Goal: Book appointment/travel/reservation

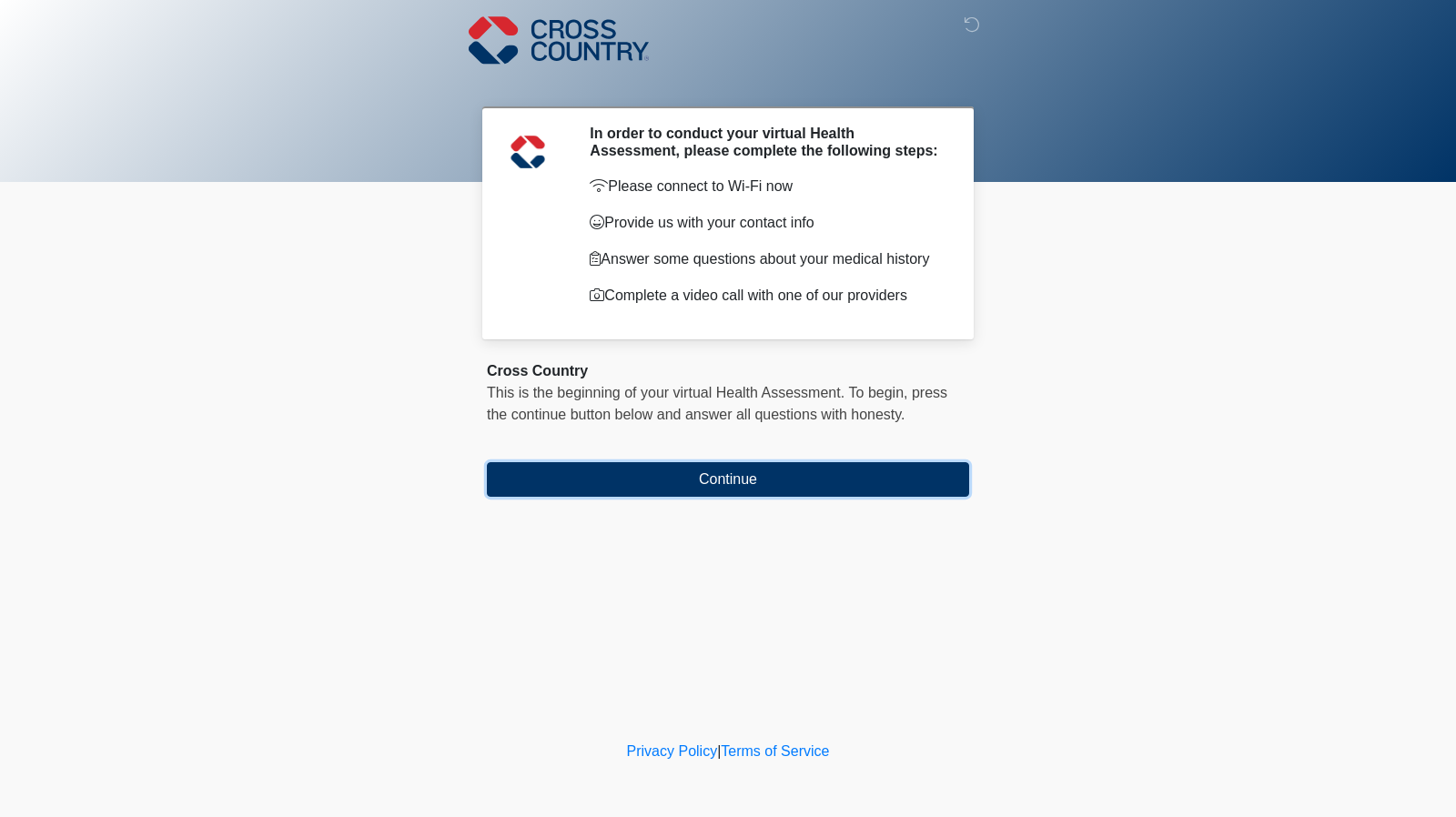
click at [745, 476] on button "Continue" at bounding box center [728, 480] width 482 height 35
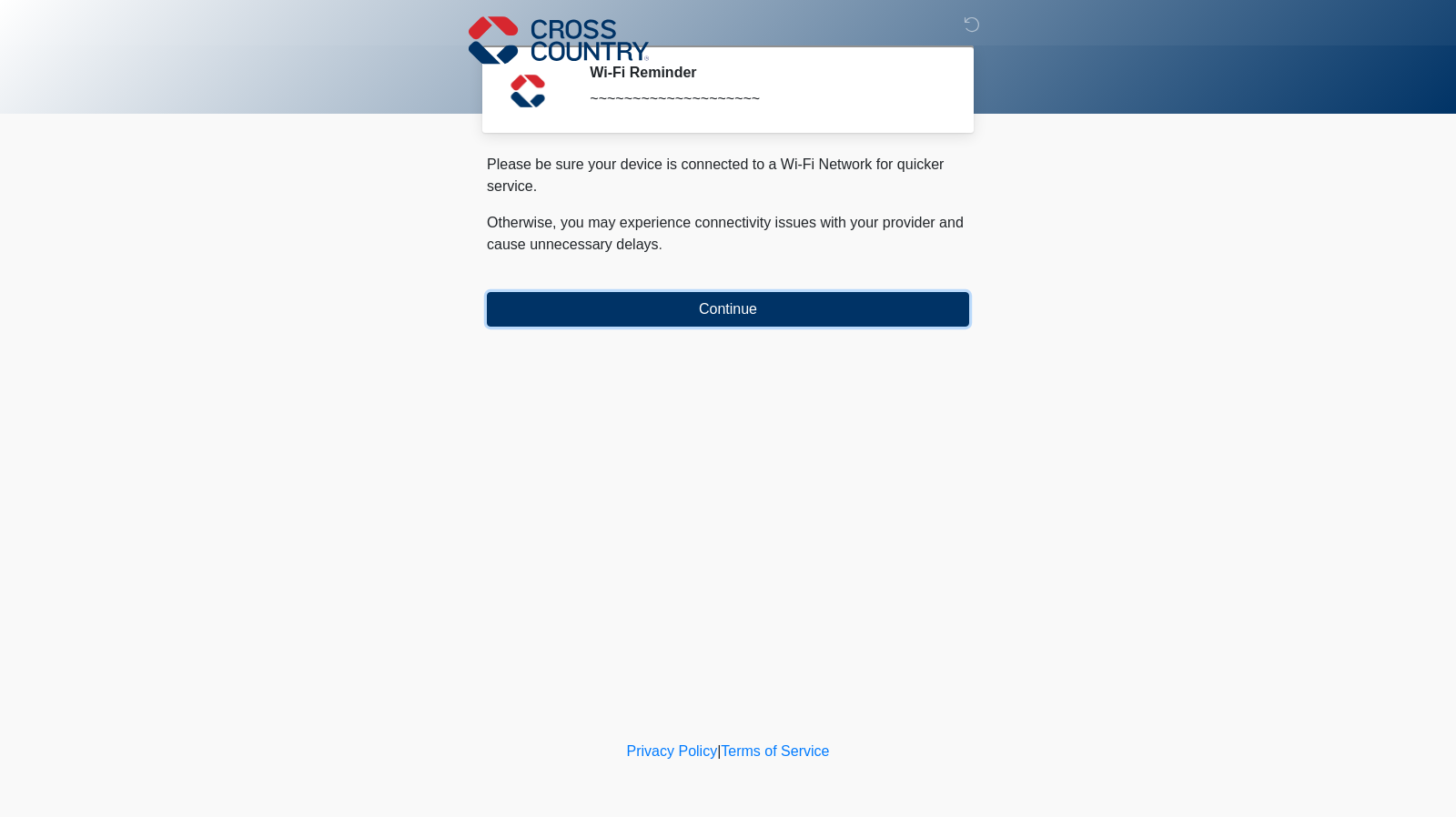
click at [688, 310] on button "Continue" at bounding box center [728, 309] width 482 height 35
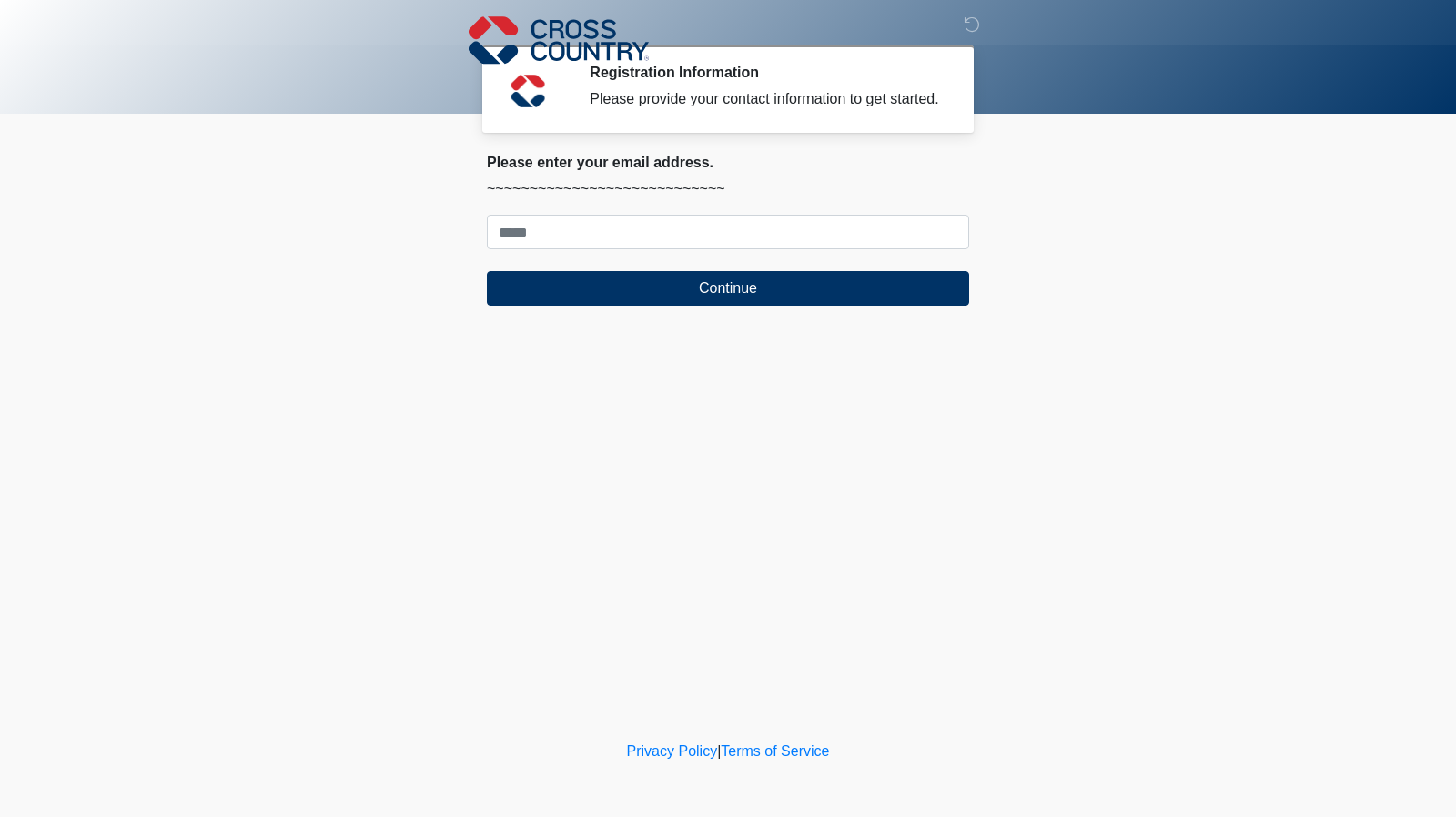
click at [566, 252] on form "Continue" at bounding box center [728, 260] width 482 height 91
click at [564, 246] on input "Where should we email your response?" at bounding box center [728, 232] width 482 height 35
type input "**********"
click at [604, 292] on button "Continue" at bounding box center [728, 288] width 482 height 35
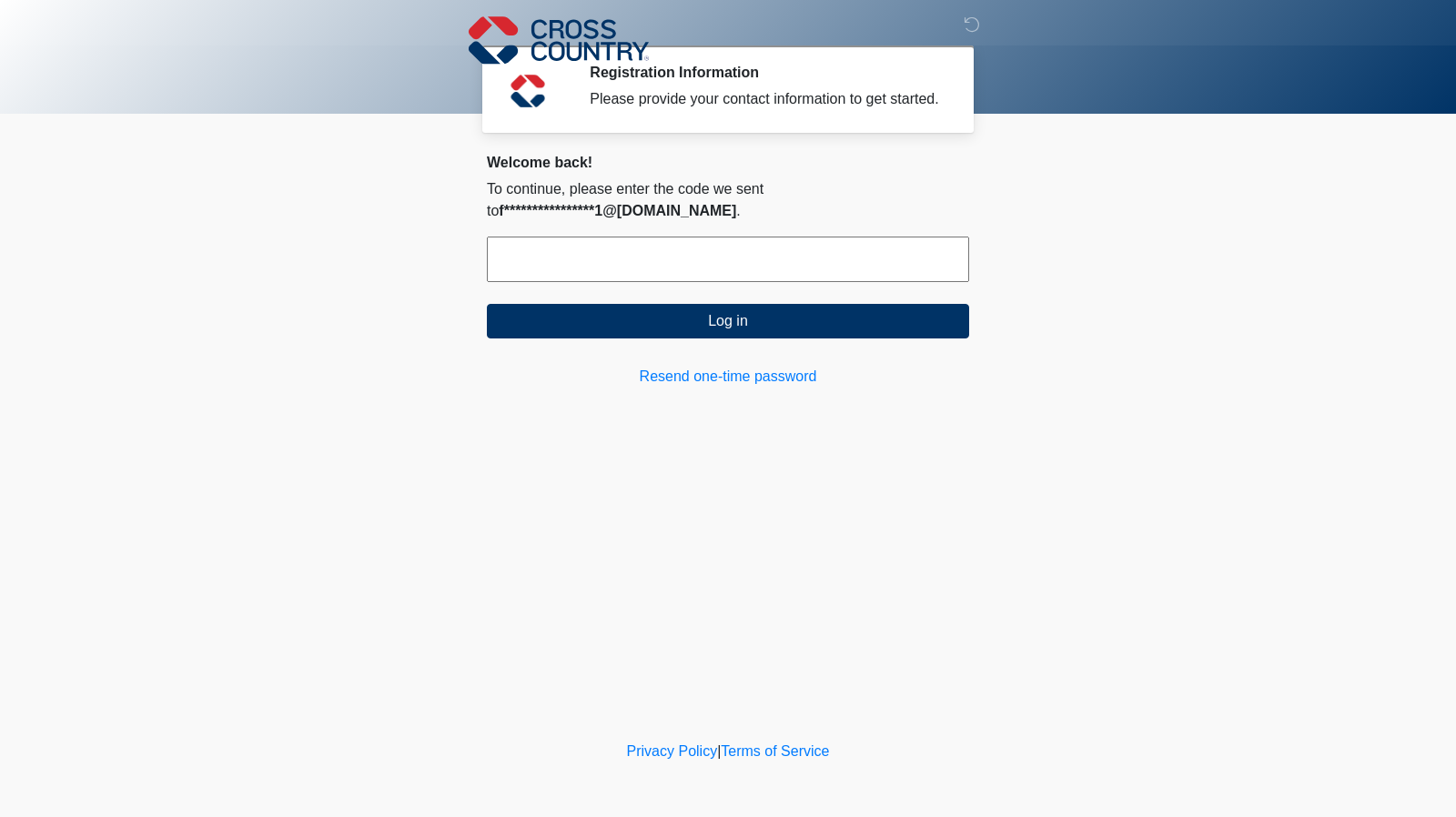
click at [594, 254] on input "text" at bounding box center [728, 259] width 482 height 45
paste input "******"
type input "******"
click at [748, 314] on button "Log in" at bounding box center [728, 321] width 482 height 35
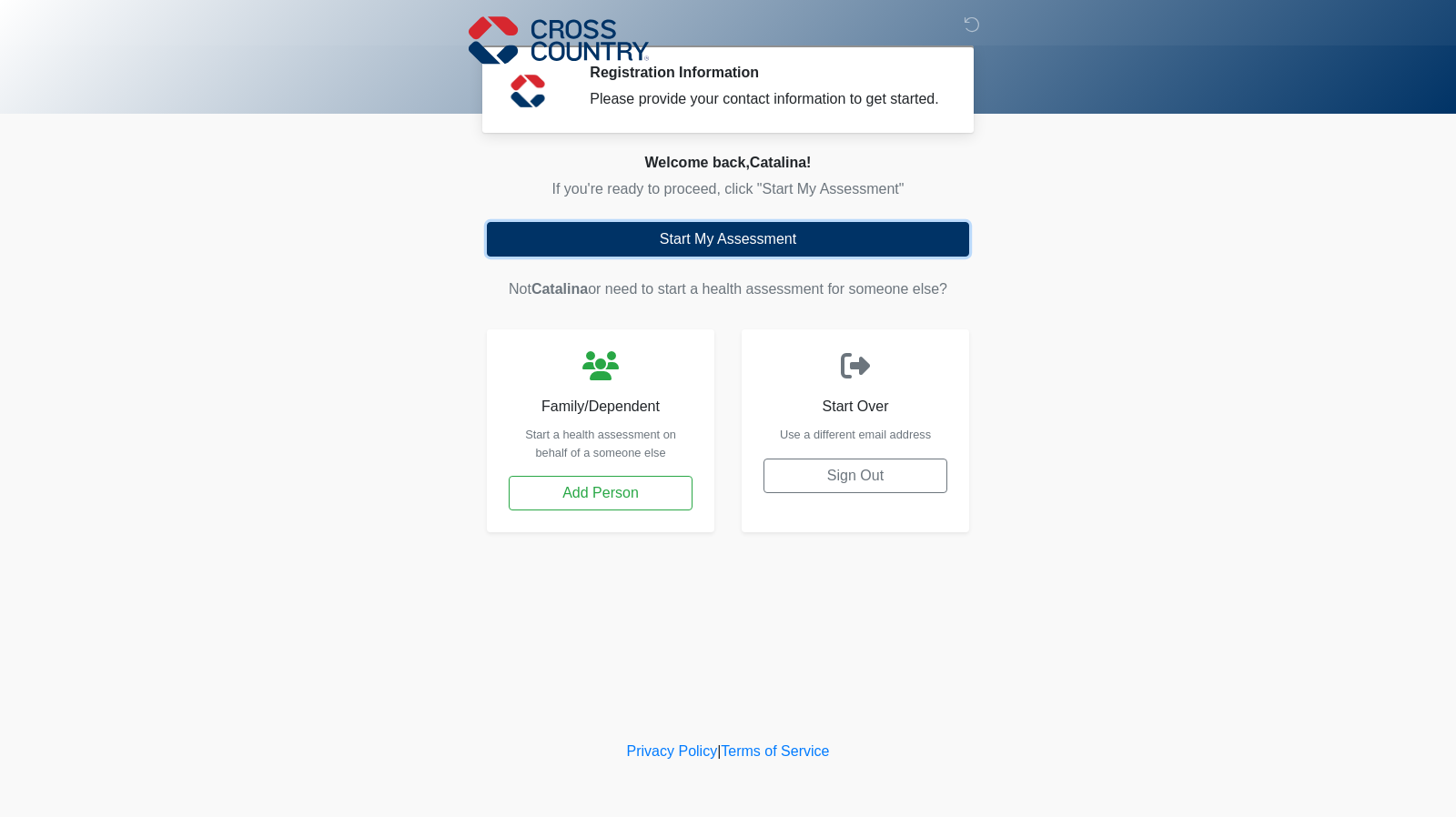
click at [623, 227] on button "Start My Assessment" at bounding box center [728, 239] width 482 height 35
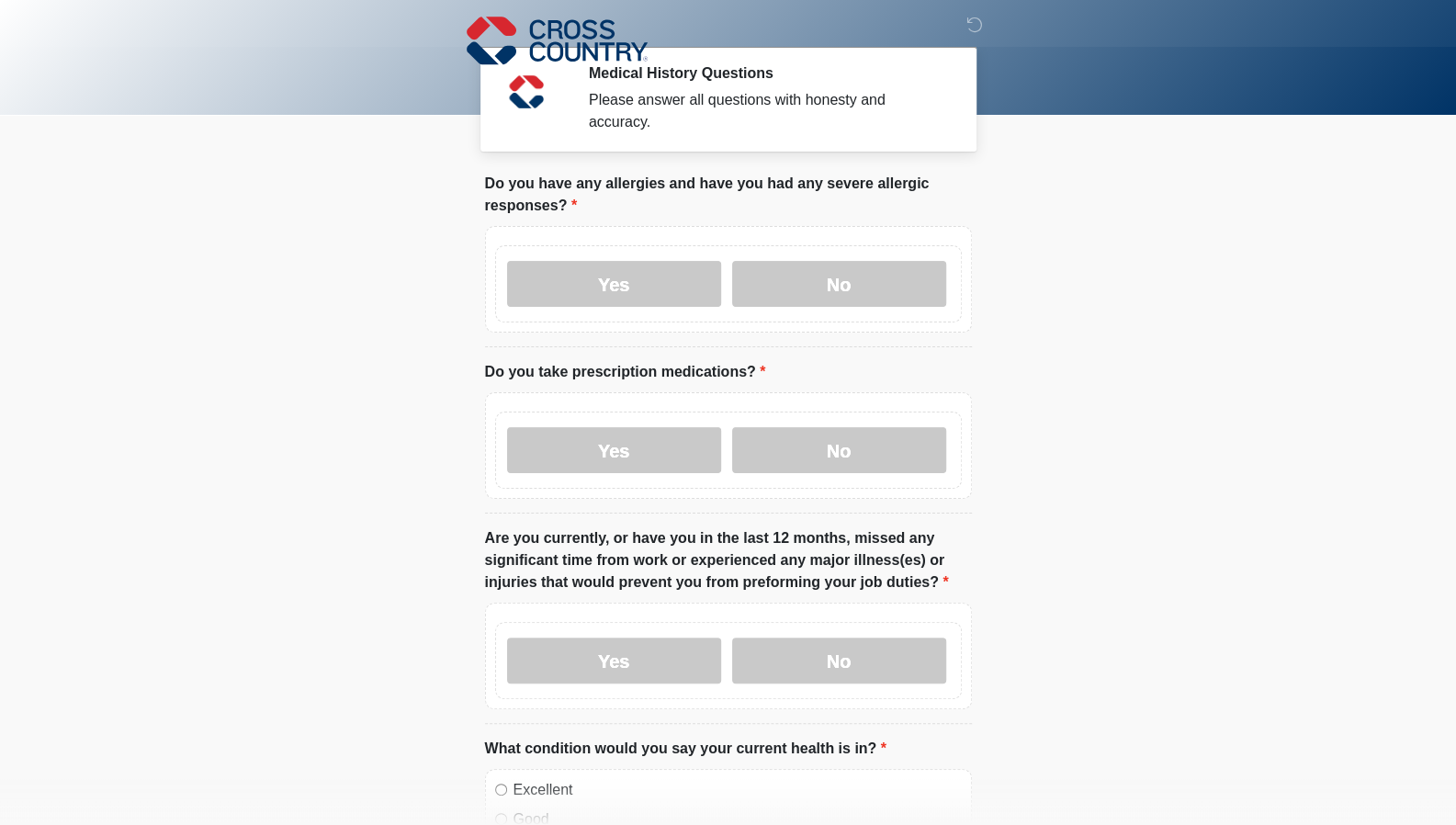
click at [844, 275] on label "No" at bounding box center [839, 283] width 214 height 46
click at [789, 443] on label "No" at bounding box center [839, 449] width 214 height 46
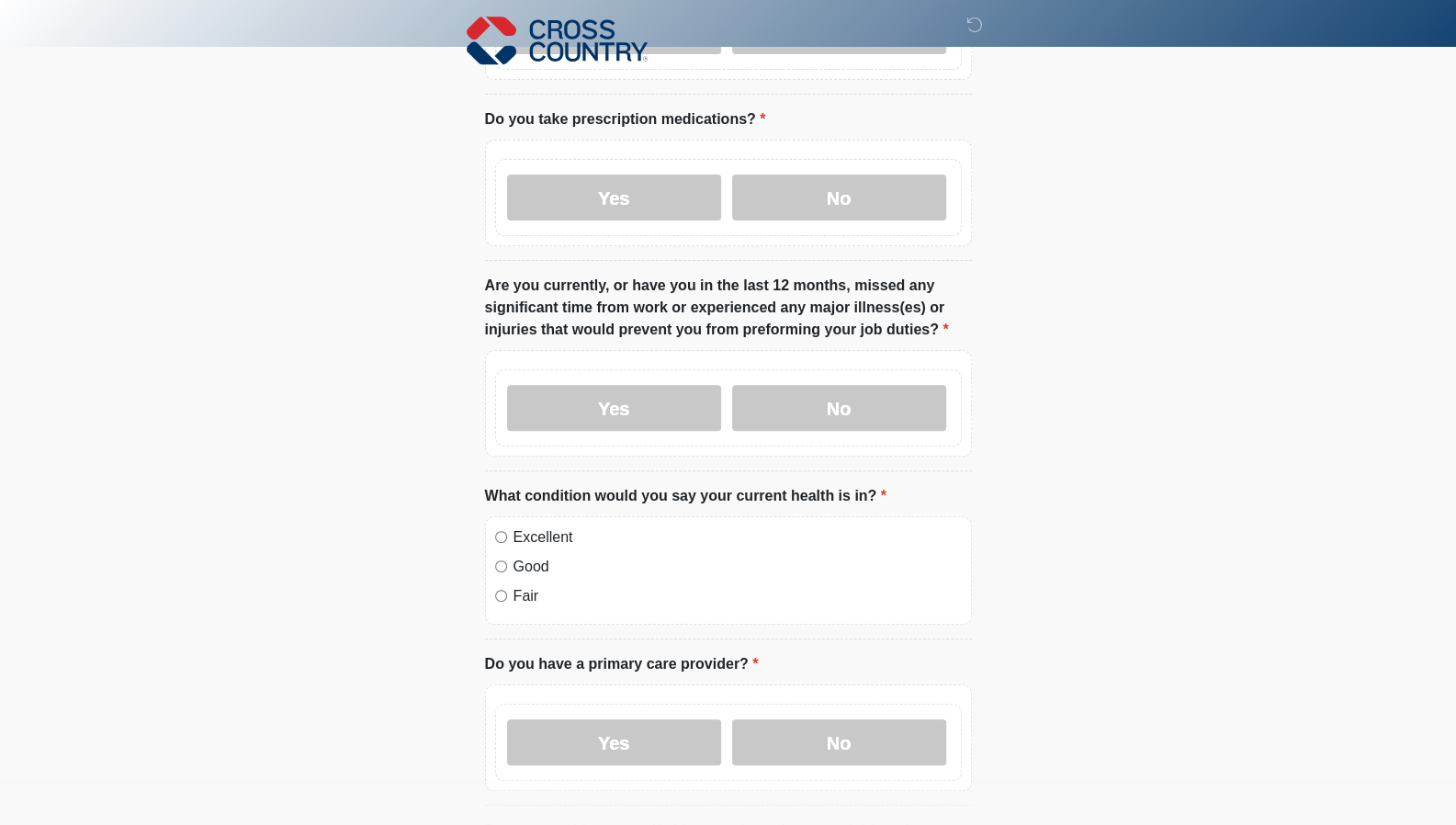
scroll to position [253, 0]
click at [834, 384] on label "No" at bounding box center [839, 407] width 214 height 46
click at [508, 526] on div "Excellent" at bounding box center [728, 537] width 467 height 22
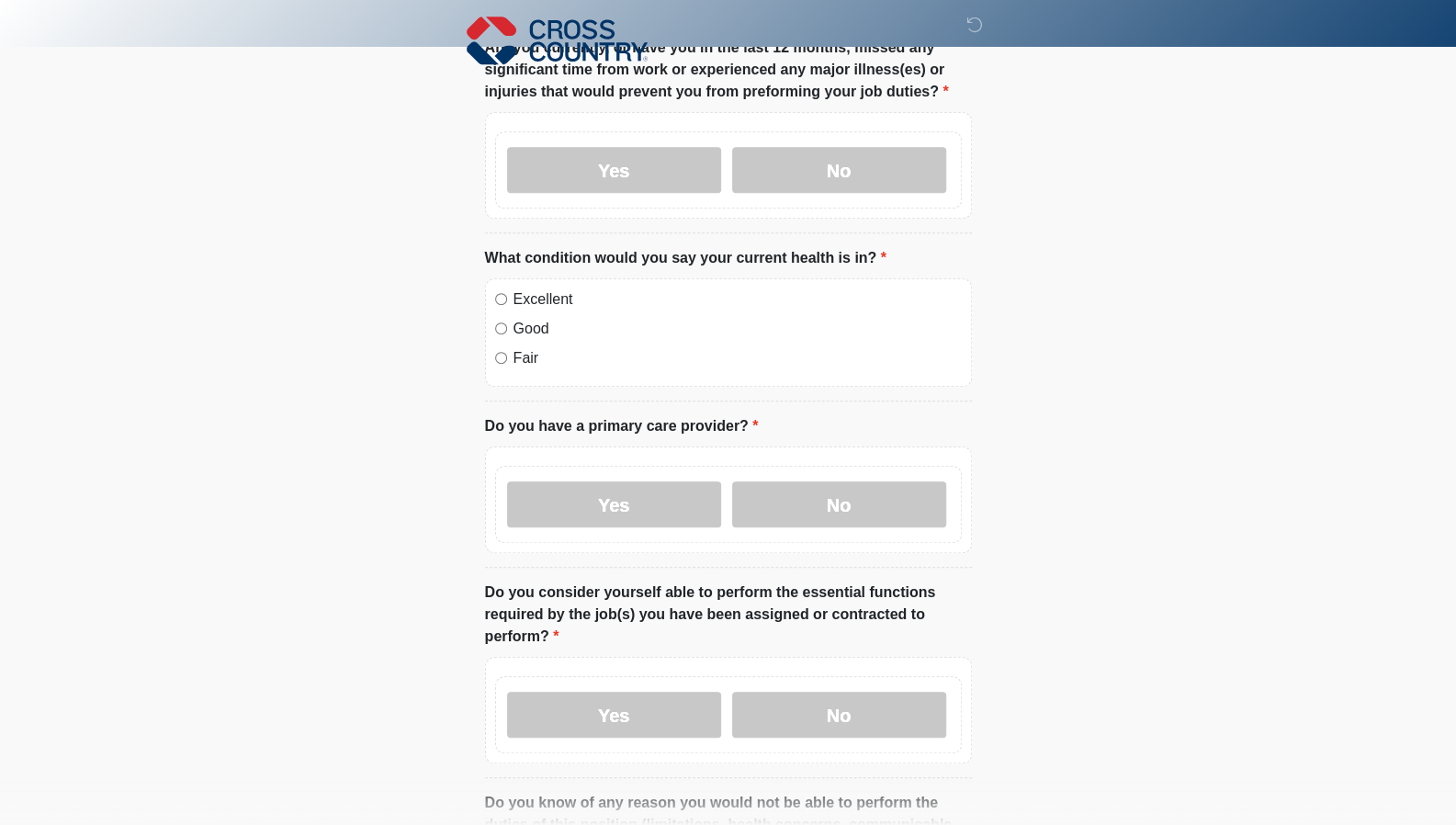
scroll to position [492, 0]
click at [797, 479] on label "No" at bounding box center [839, 502] width 214 height 46
click at [594, 690] on label "Yes" at bounding box center [614, 712] width 214 height 46
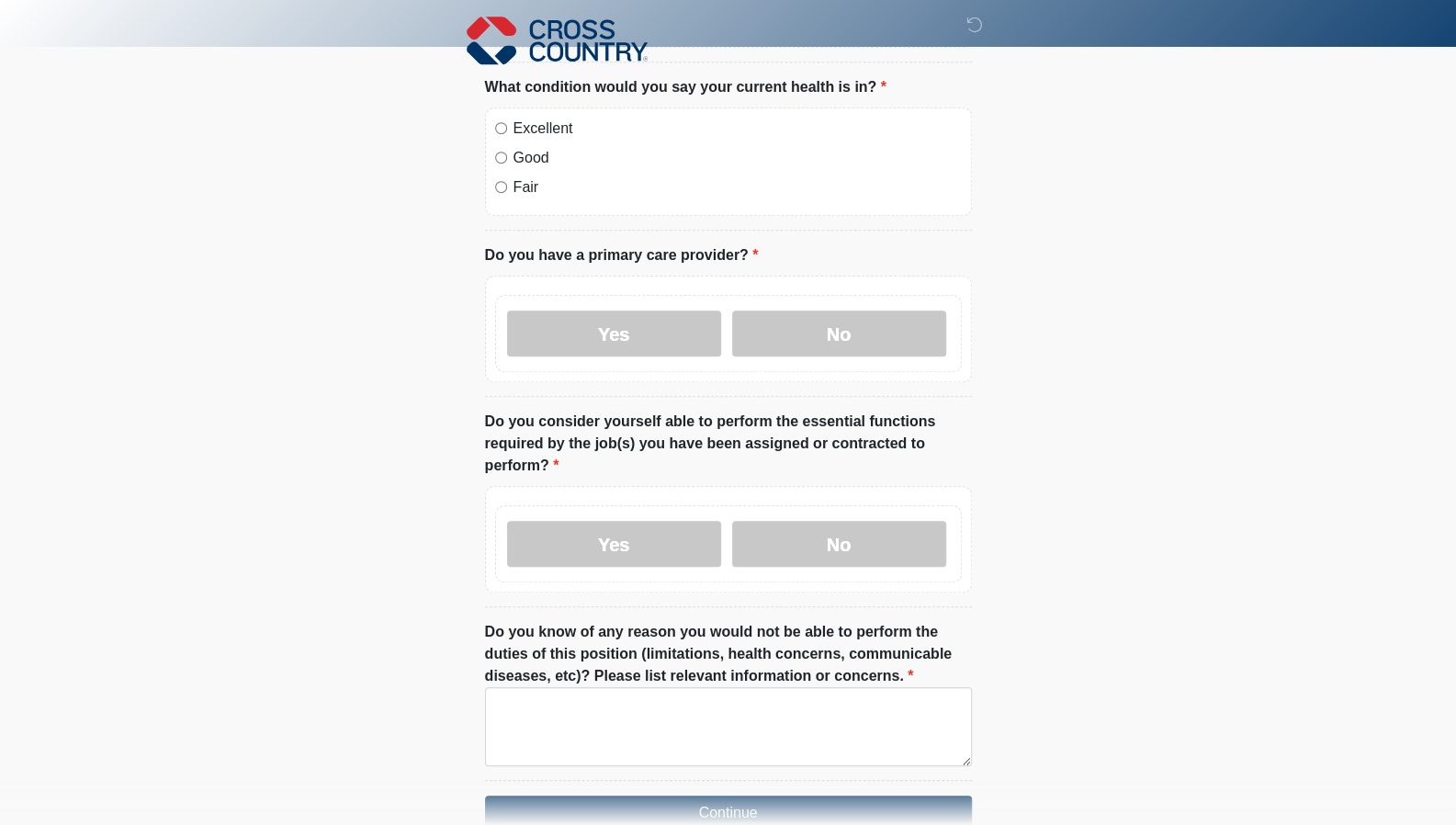
scroll to position [739, 0]
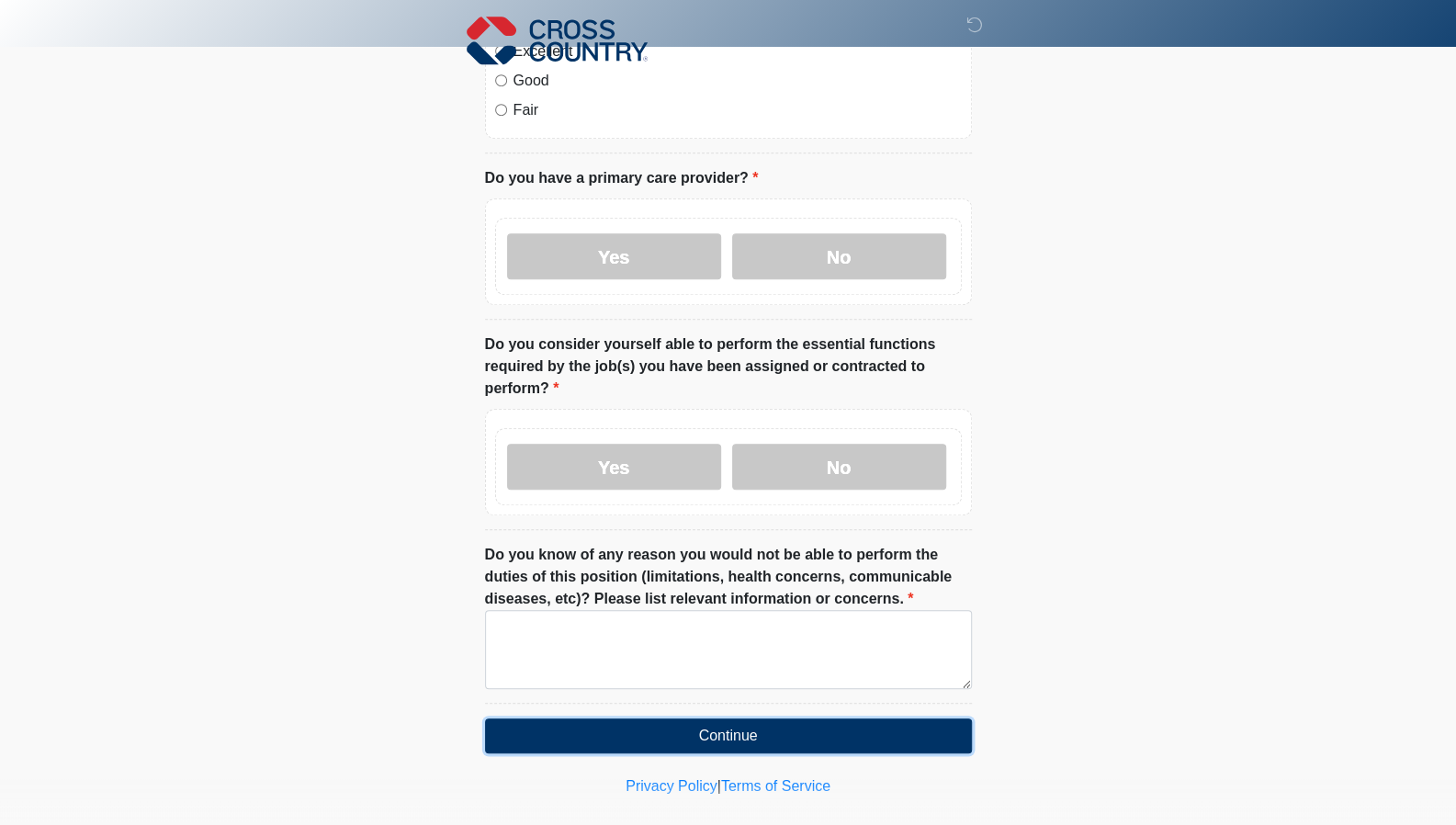
click at [658, 718] on button "Continue" at bounding box center [728, 736] width 487 height 35
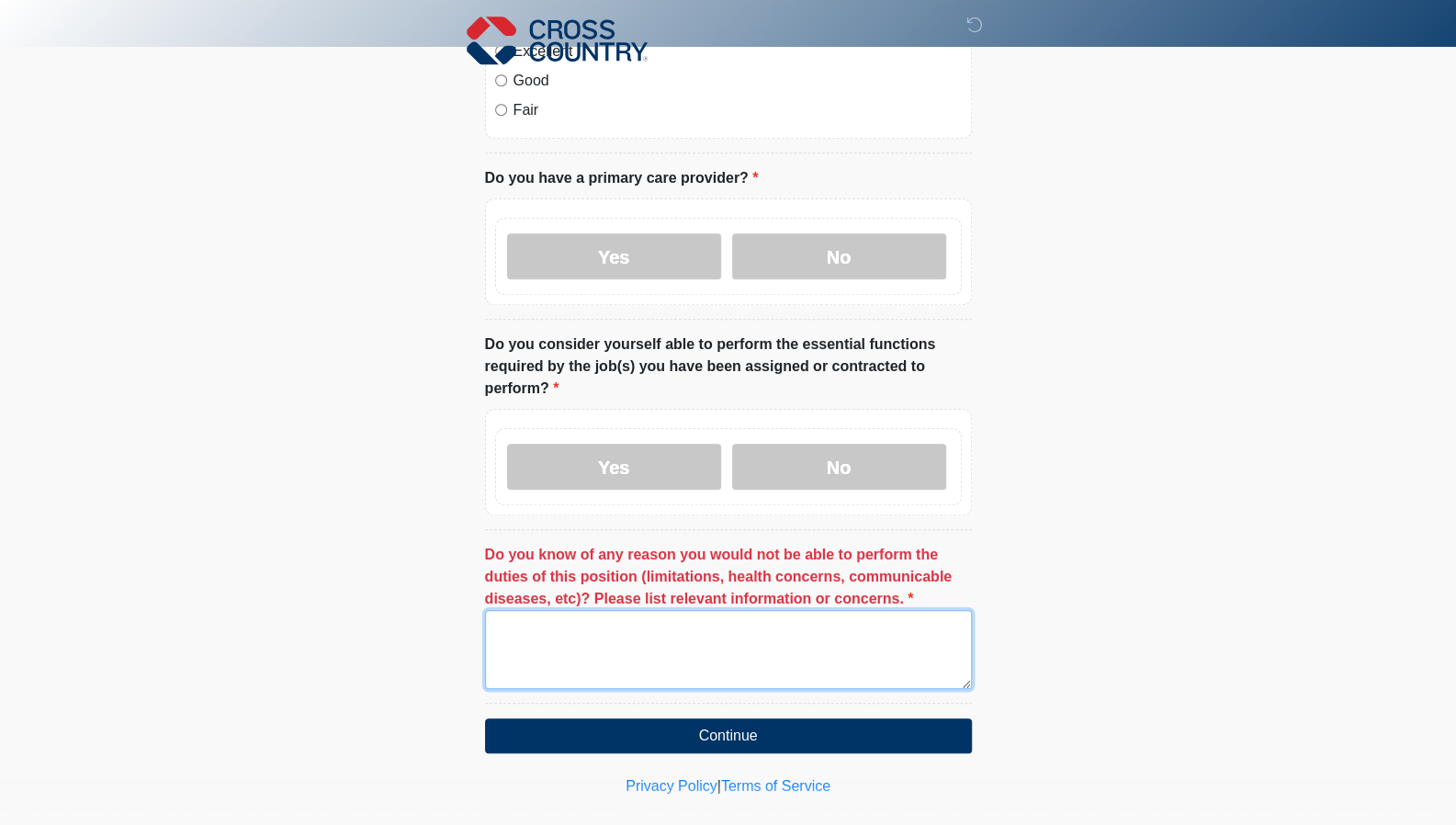
click at [645, 610] on textarea "Do you know of any reason you would not be able to perform the duties of this p…" at bounding box center [728, 649] width 487 height 79
type textarea "***"
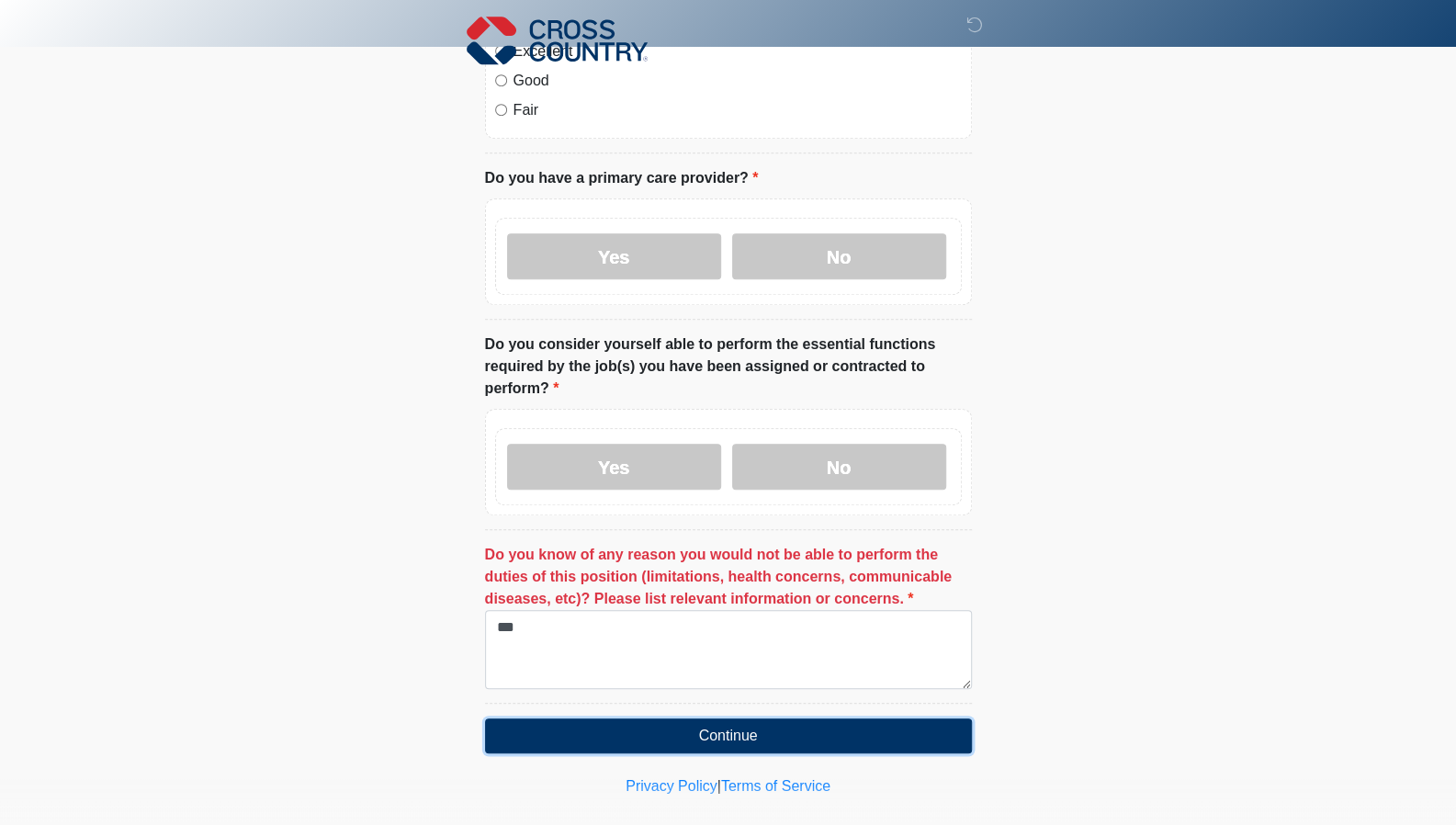
click at [703, 718] on button "Continue" at bounding box center [728, 736] width 487 height 35
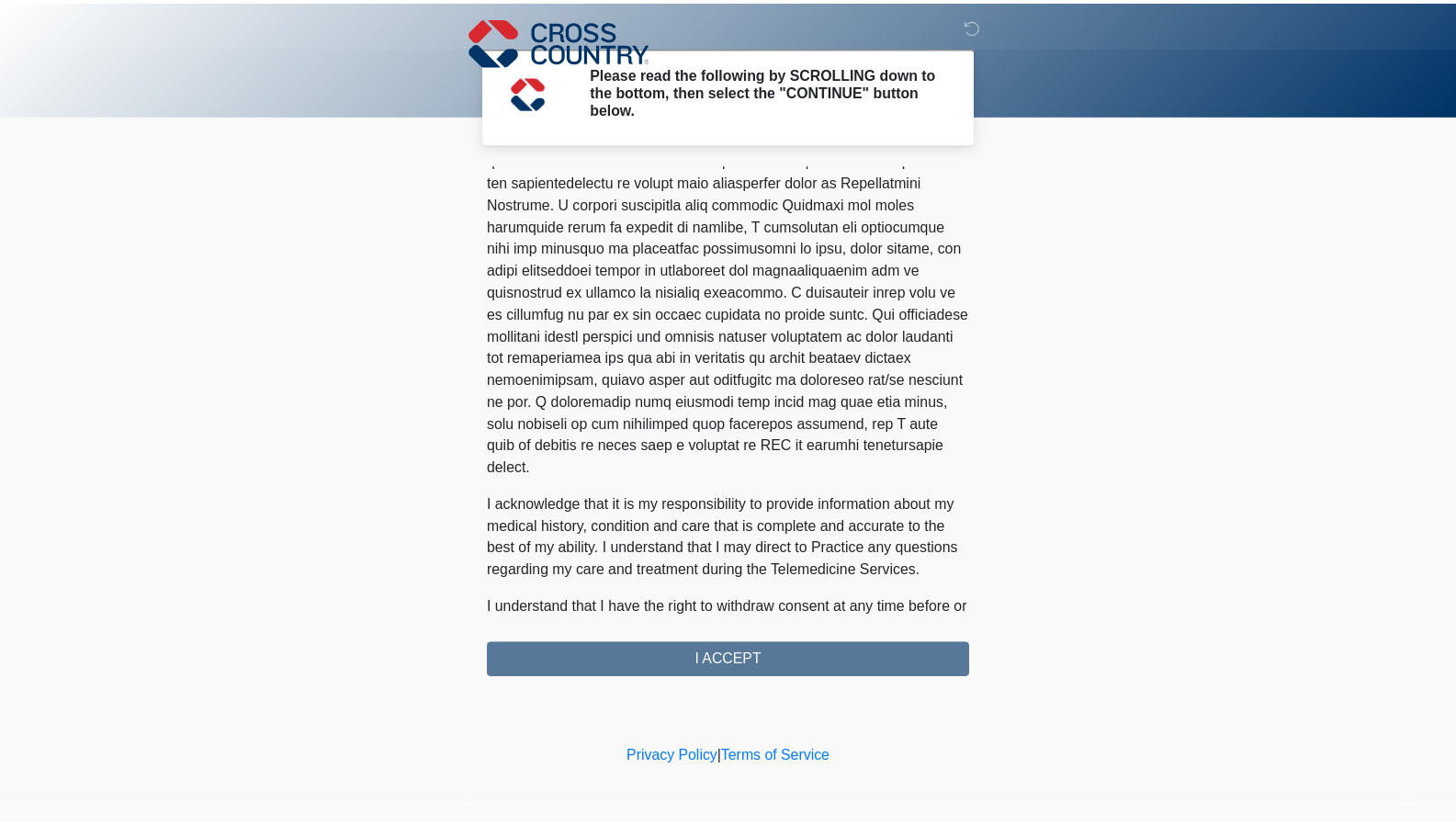
scroll to position [1012, 0]
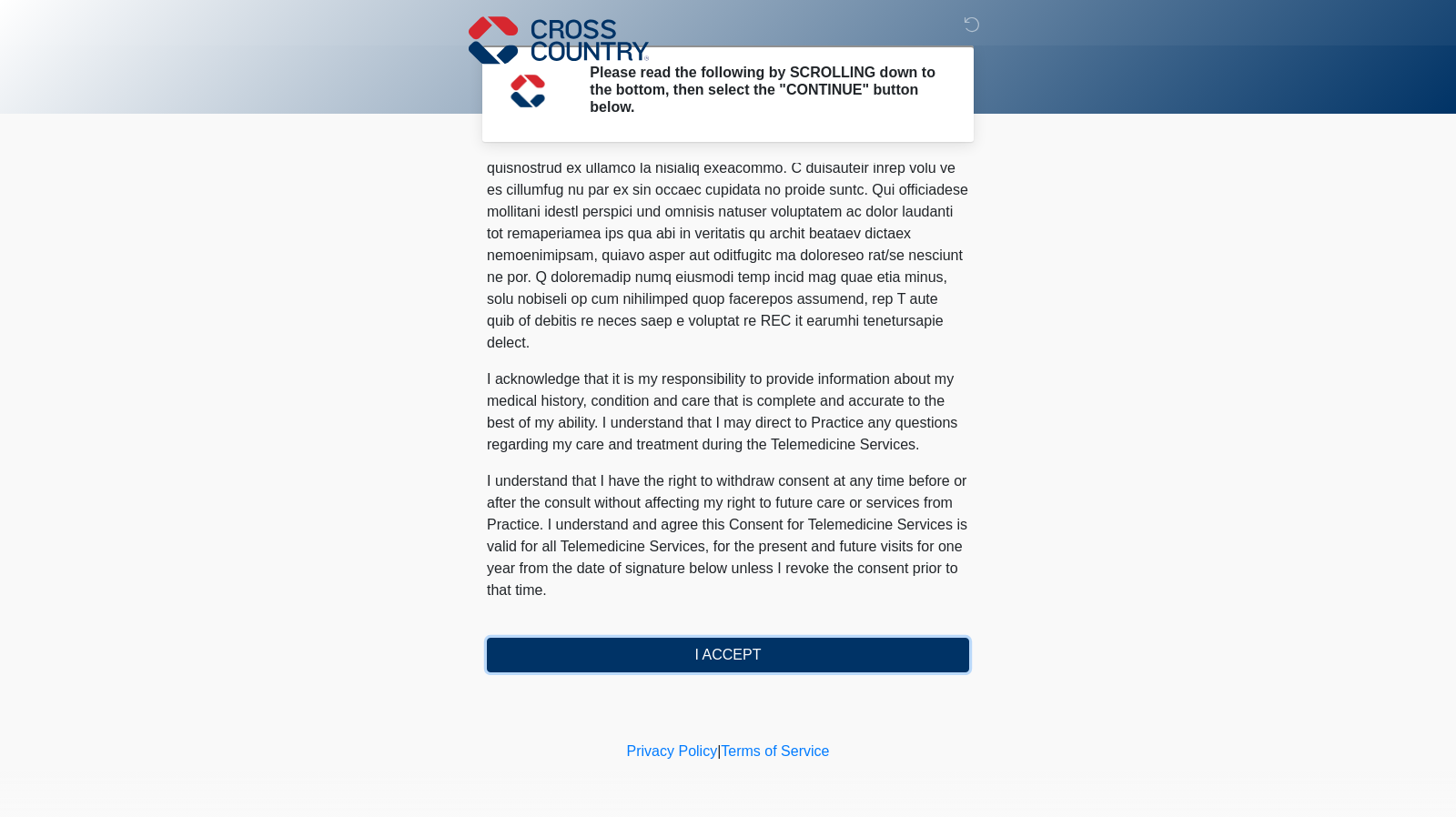
click at [609, 645] on button "I ACCEPT" at bounding box center [728, 656] width 482 height 35
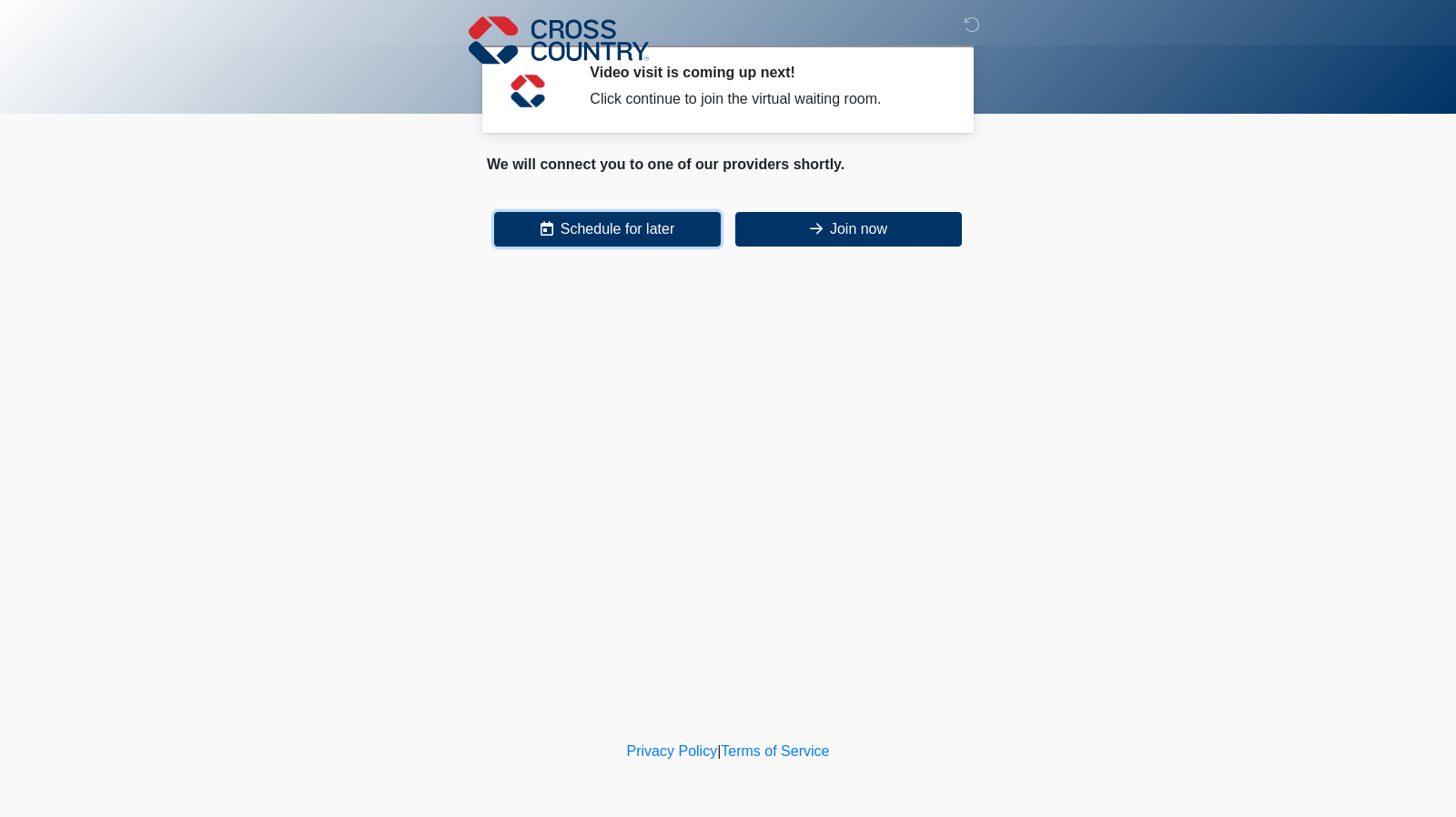
click at [608, 223] on button "Schedule for later" at bounding box center [607, 230] width 227 height 35
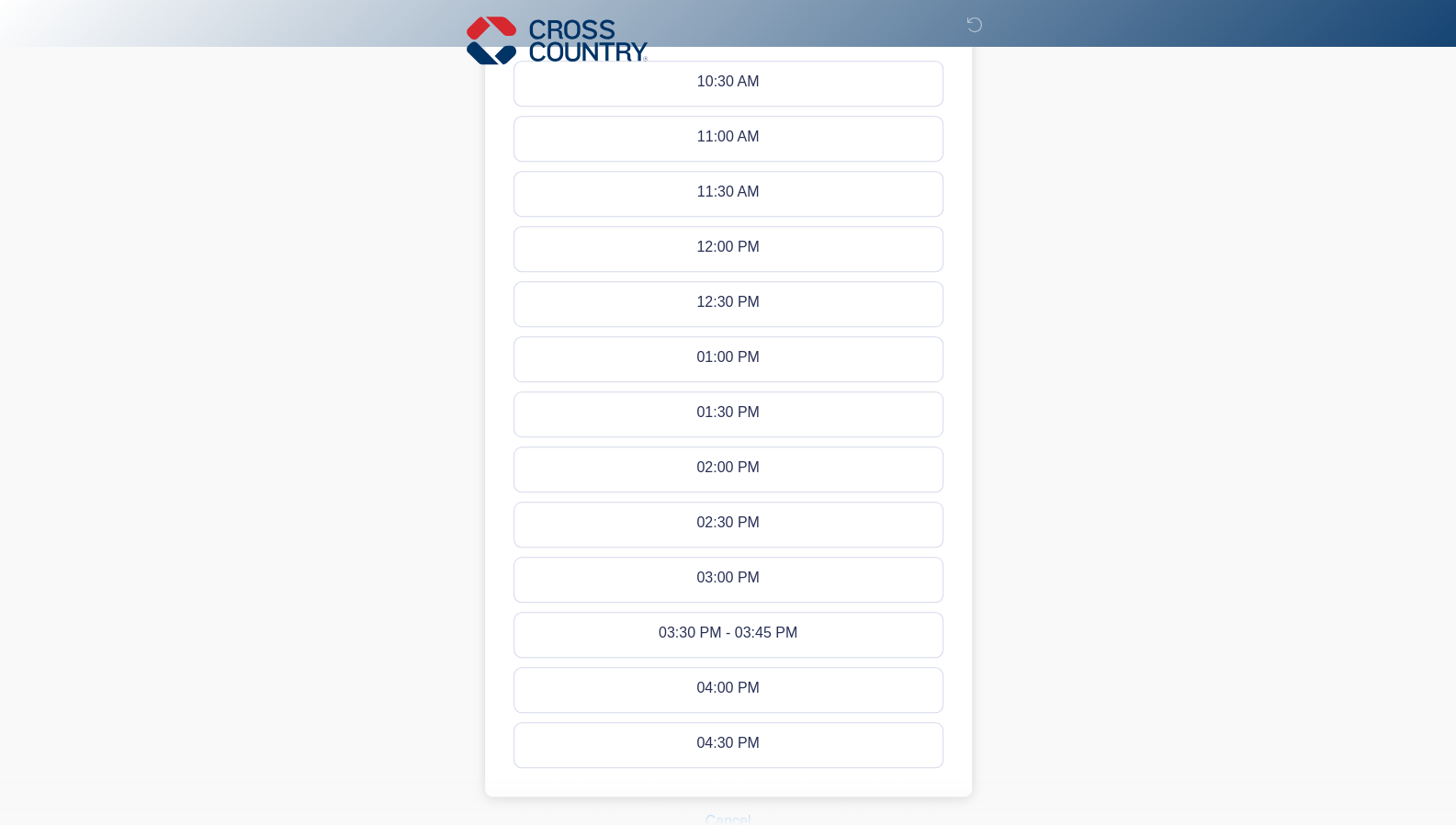
scroll to position [773, 0]
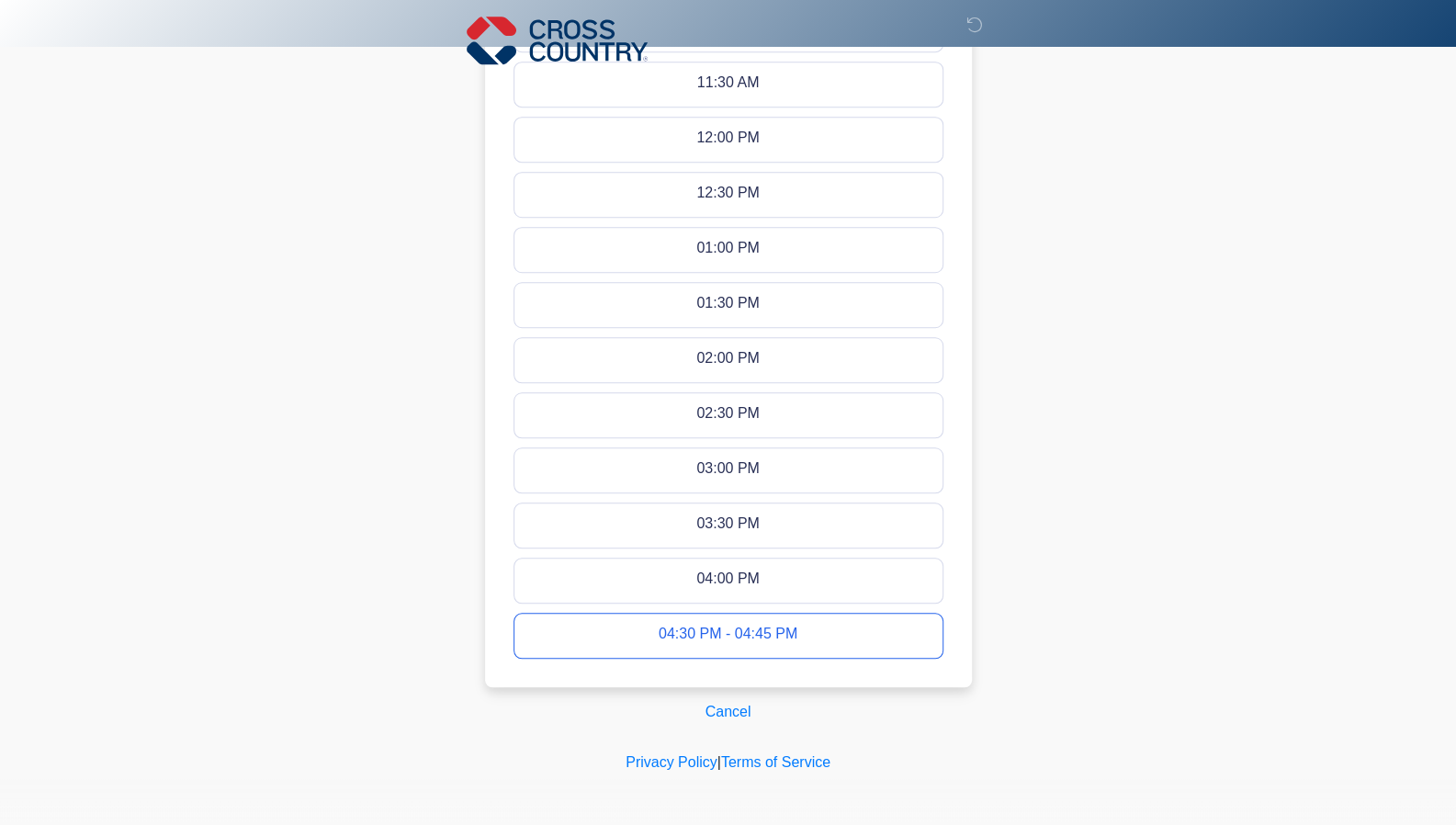
click at [686, 644] on button "04:30 PM - 04:45 PM" at bounding box center [728, 635] width 428 height 44
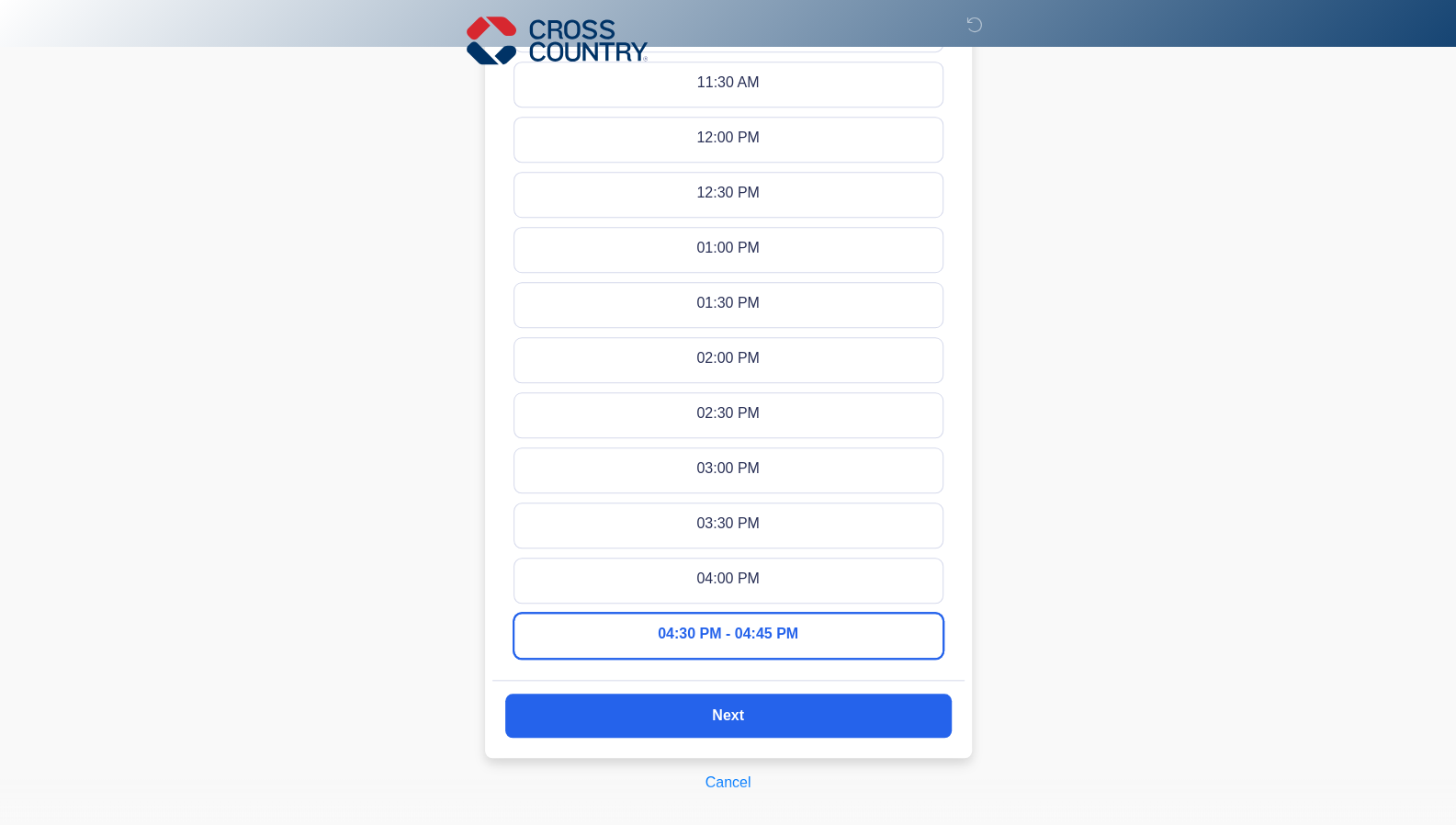
click at [703, 717] on button "Next" at bounding box center [728, 715] width 446 height 44
